Goal: Book appointment/travel/reservation

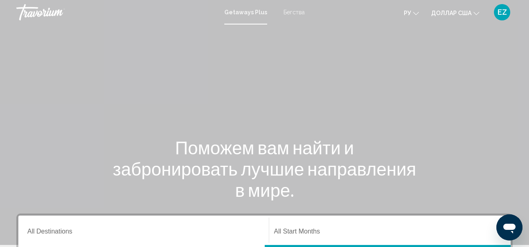
click at [292, 13] on font "Бегства" at bounding box center [294, 12] width 21 height 7
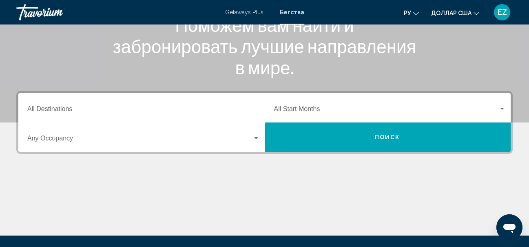
scroll to position [163, 0]
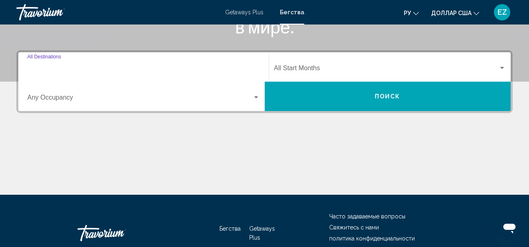
click at [71, 68] on input "Destination All Destinations" at bounding box center [143, 69] width 233 height 7
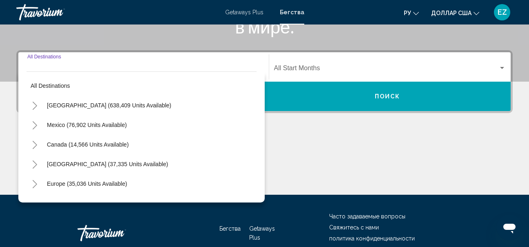
scroll to position [187, 0]
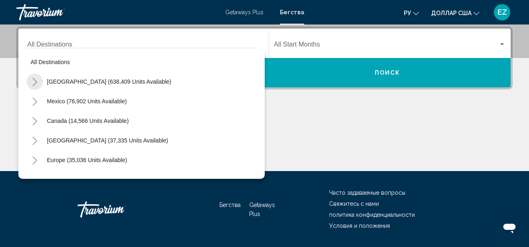
click at [36, 81] on icon "Toggle United States (638,409 units available)" at bounding box center [35, 82] width 6 height 8
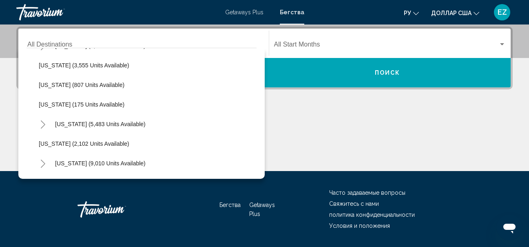
scroll to position [449, 0]
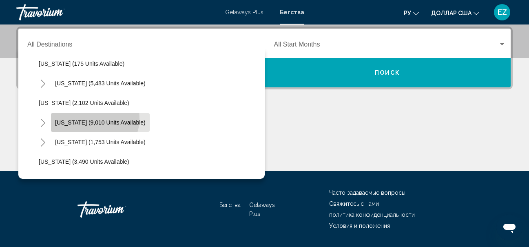
click at [91, 118] on button "[US_STATE] (9,010 units available)" at bounding box center [100, 122] width 99 height 19
type input "**********"
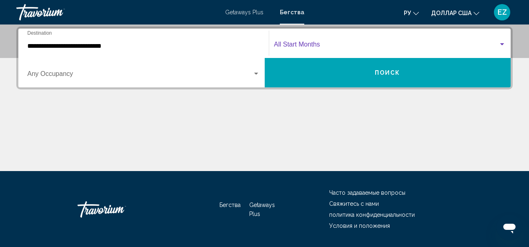
click at [294, 45] on span "Search widget" at bounding box center [386, 45] width 225 height 7
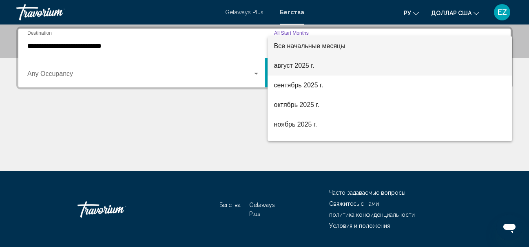
click at [297, 66] on font "август 2025 г." at bounding box center [294, 65] width 40 height 7
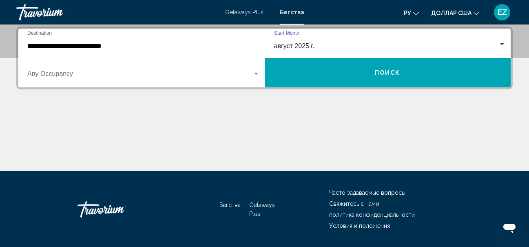
click at [318, 78] on button "Поиск" at bounding box center [388, 72] width 246 height 29
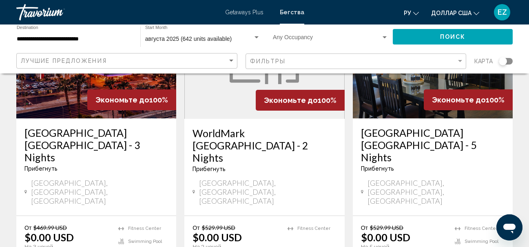
scroll to position [163, 0]
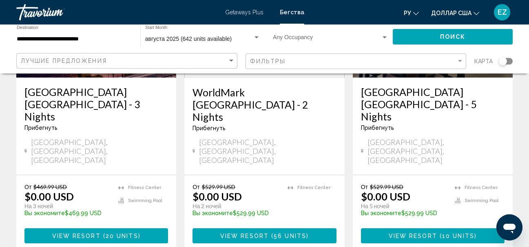
click at [100, 233] on span "View Resort" at bounding box center [76, 236] width 49 height 7
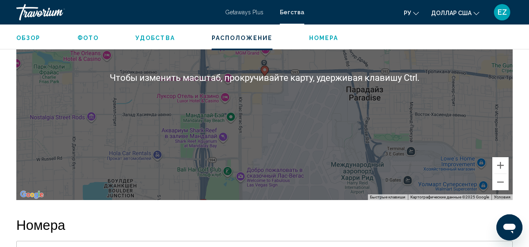
scroll to position [1075, 0]
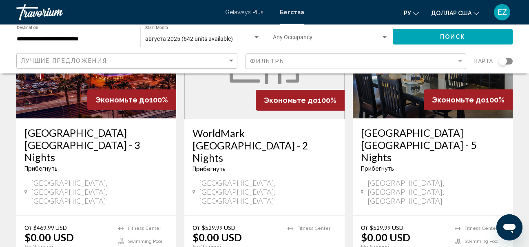
scroll to position [163, 0]
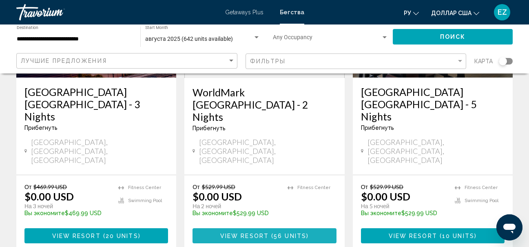
click at [266, 233] on span "View Resort" at bounding box center [244, 236] width 49 height 7
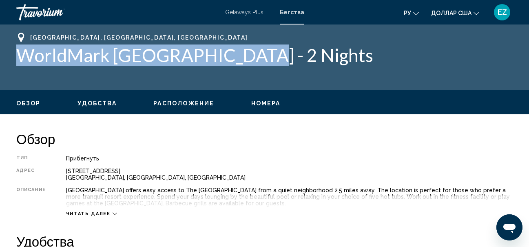
drag, startPoint x: 16, startPoint y: 55, endPoint x: 251, endPoint y: 60, distance: 235.1
click at [251, 60] on div "[GEOGRAPHIC_DATA], [GEOGRAPHIC_DATA], [GEOGRAPHIC_DATA] WorldMark [GEOGRAPHIC_D…" at bounding box center [264, 57] width 529 height 49
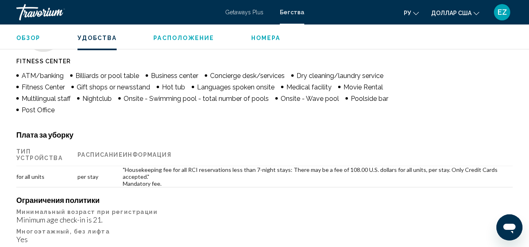
scroll to position [82, 0]
